Goal: Task Accomplishment & Management: Manage account settings

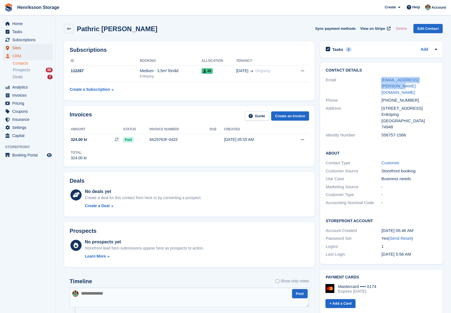
click at [21, 46] on span "Sites" at bounding box center [28, 48] width 33 height 8
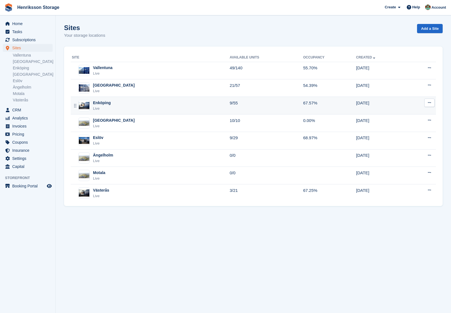
click at [148, 97] on td "Enköping Live" at bounding box center [150, 106] width 159 height 18
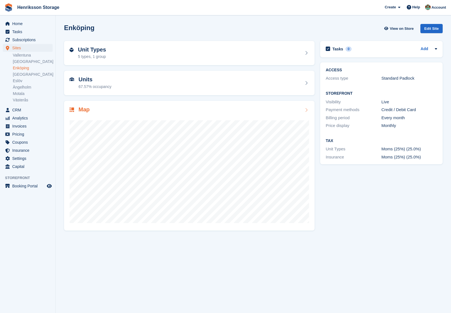
click at [141, 106] on div "Map" at bounding box center [189, 166] width 251 height 130
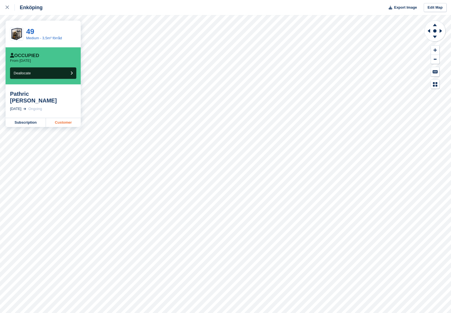
click at [68, 118] on link "Customer" at bounding box center [63, 122] width 35 height 9
click at [67, 114] on link "Customer" at bounding box center [63, 115] width 35 height 9
click at [67, 113] on link "Customer" at bounding box center [63, 115] width 35 height 9
click at [62, 118] on link "Customer" at bounding box center [63, 122] width 35 height 9
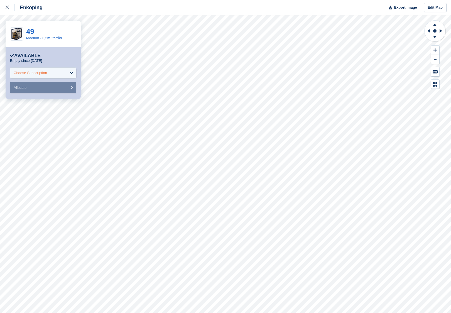
click at [64, 77] on div "Choose Subscription" at bounding box center [43, 72] width 66 height 11
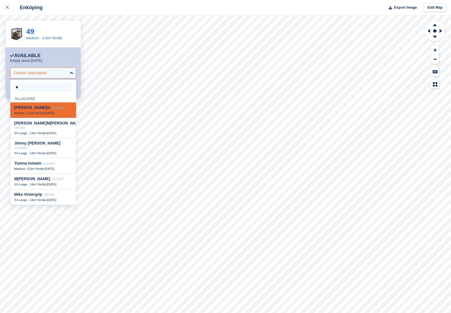
type input "**"
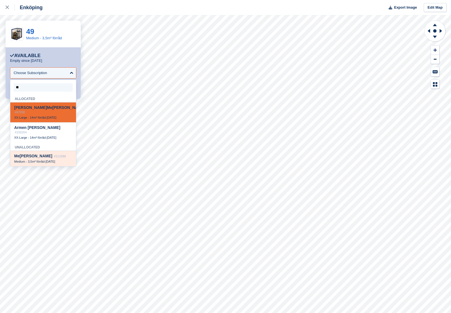
click at [54, 155] on span "#111588" at bounding box center [60, 156] width 12 height 3
select select "******"
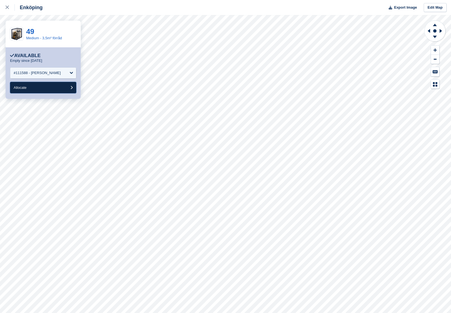
click at [54, 86] on button "Allocate" at bounding box center [43, 87] width 66 height 11
click at [52, 79] on form "**********" at bounding box center [43, 80] width 66 height 26
click at [42, 72] on div "Choose Subscription" at bounding box center [30, 73] width 33 height 6
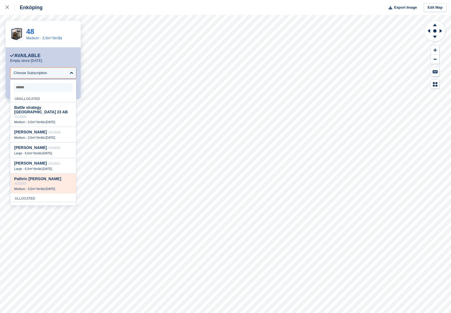
click at [64, 177] on div "Pathric Berge #112267" at bounding box center [43, 181] width 58 height 9
select select "******"
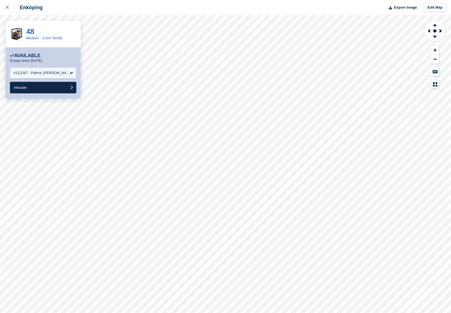
click at [52, 91] on button "Allocate" at bounding box center [43, 87] width 66 height 11
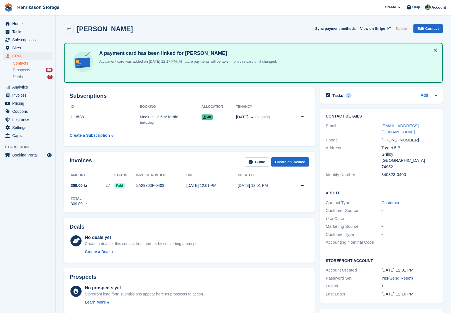
click at [394, 139] on div "[PHONE_NUMBER]" at bounding box center [410, 140] width 56 height 6
copy div "46737247908"
click at [394, 139] on div "[PHONE_NUMBER]" at bounding box center [410, 140] width 56 height 6
click at [394, 139] on div "+46737247908" at bounding box center [410, 140] width 56 height 6
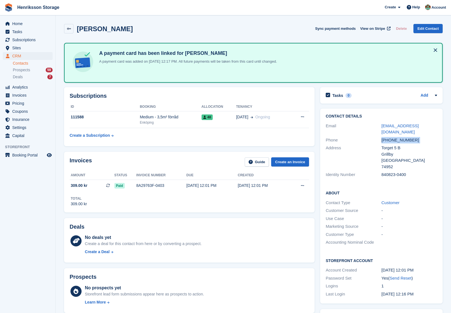
click at [394, 139] on div "+46737247908" at bounding box center [410, 140] width 56 height 6
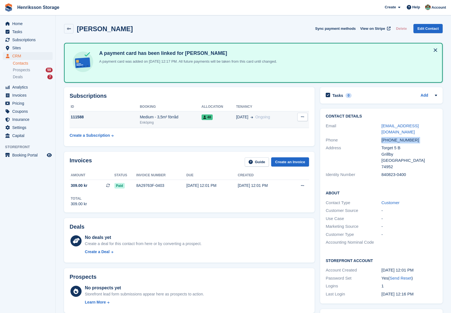
click at [304, 118] on icon at bounding box center [302, 117] width 3 height 4
click at [233, 114] on div "48" at bounding box center [219, 117] width 35 height 6
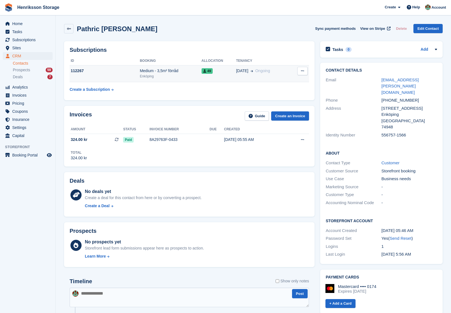
click at [223, 76] on td "49" at bounding box center [219, 73] width 35 height 17
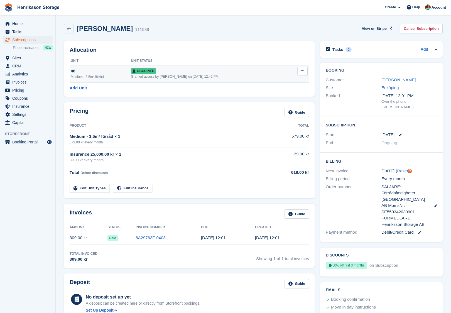
click at [304, 71] on icon at bounding box center [302, 71] width 3 height 4
click at [271, 102] on p "Deallocate" at bounding box center [281, 100] width 48 height 7
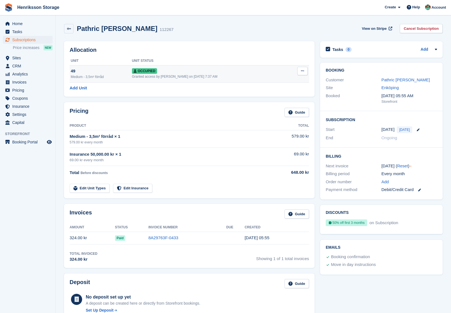
click at [304, 73] on button at bounding box center [302, 71] width 10 height 8
click at [277, 101] on p "Deallocate" at bounding box center [281, 100] width 48 height 7
